Goal: Task Accomplishment & Management: Use online tool/utility

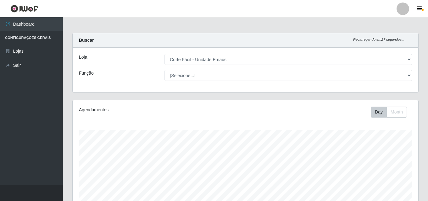
select select "201"
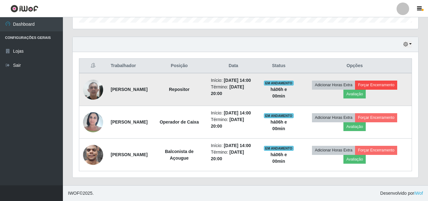
scroll to position [130, 345]
click at [381, 81] on button "Forçar Encerramento" at bounding box center [376, 85] width 42 height 9
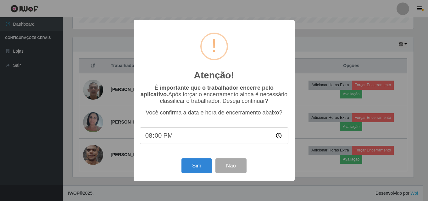
scroll to position [130, 342]
click at [198, 167] on button "Sim" at bounding box center [197, 166] width 30 height 15
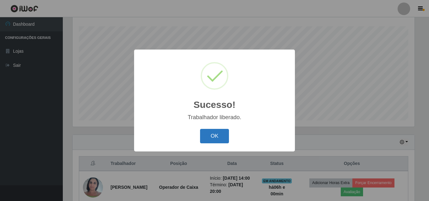
click at [212, 137] on button "OK" at bounding box center [214, 136] width 29 height 15
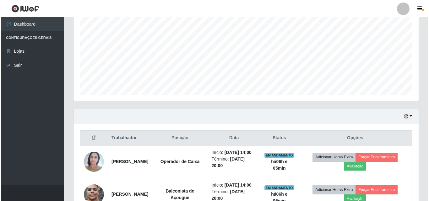
scroll to position [169, 0]
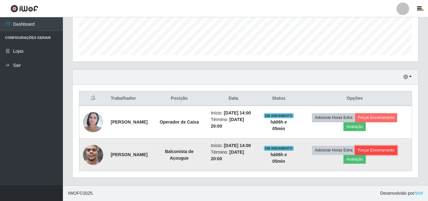
click at [390, 151] on button "Forçar Encerramento" at bounding box center [376, 150] width 42 height 9
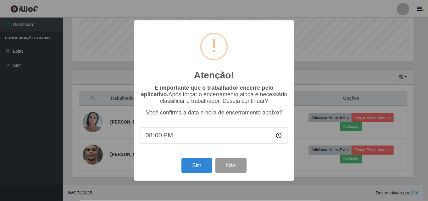
scroll to position [130, 342]
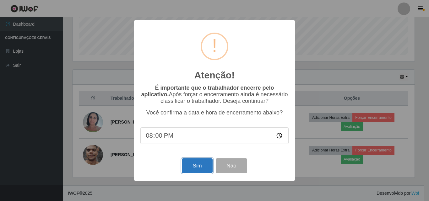
click at [209, 167] on button "Sim" at bounding box center [197, 166] width 30 height 15
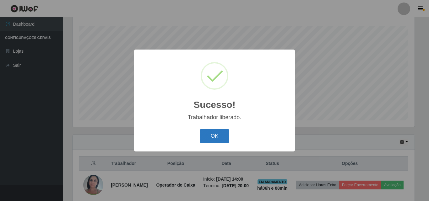
click at [223, 139] on button "OK" at bounding box center [214, 136] width 29 height 15
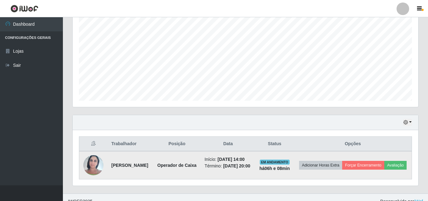
scroll to position [137, 0]
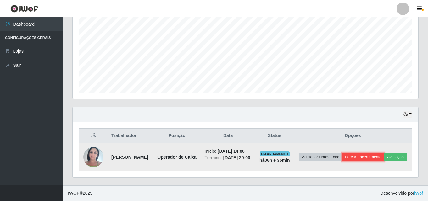
click at [380, 153] on button "Forçar Encerramento" at bounding box center [363, 157] width 42 height 9
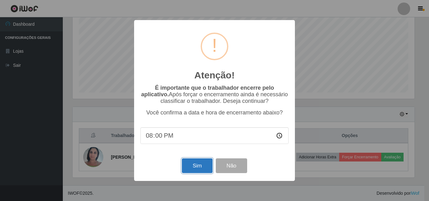
click at [199, 169] on button "Sim" at bounding box center [197, 166] width 30 height 15
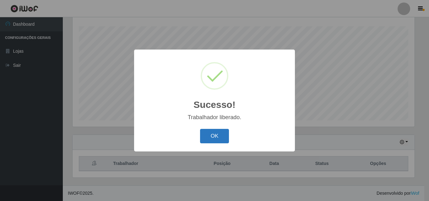
click at [219, 139] on button "OK" at bounding box center [214, 136] width 29 height 15
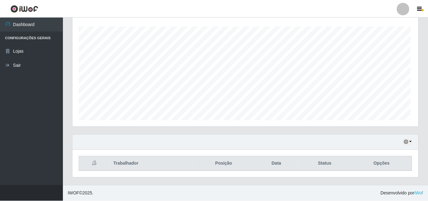
scroll to position [130, 345]
